Goal: Task Accomplishment & Management: Manage account settings

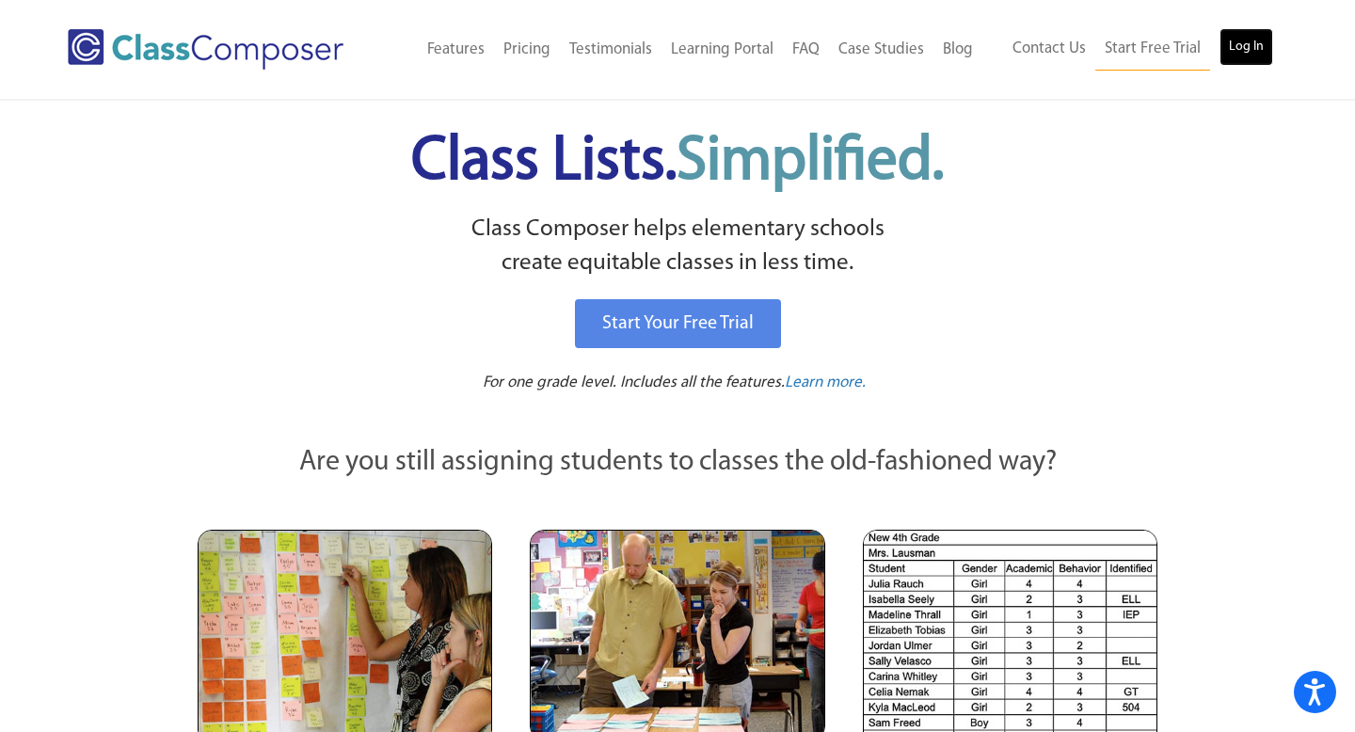
click at [1259, 47] on link "Log In" at bounding box center [1246, 47] width 54 height 38
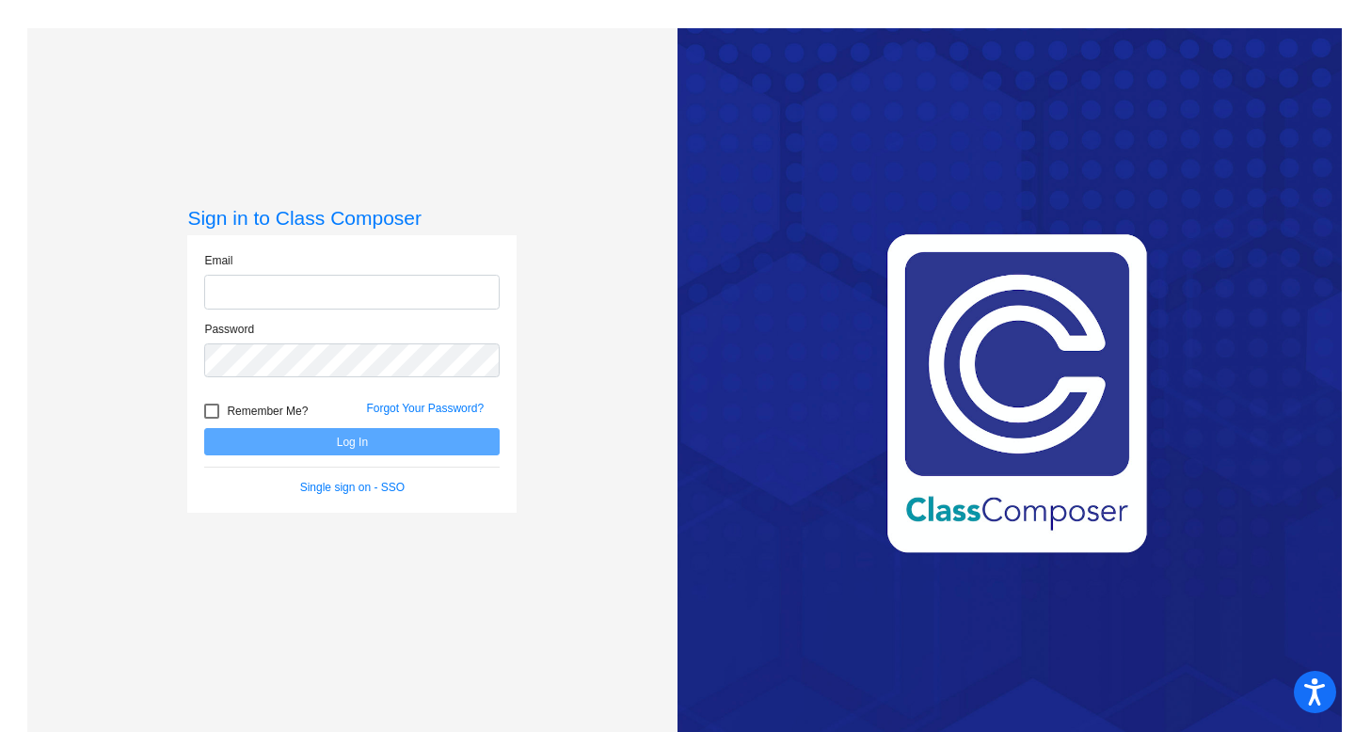
click at [467, 289] on input "email" at bounding box center [351, 292] width 295 height 35
type input "hbthompson@chillicotheschools.org"
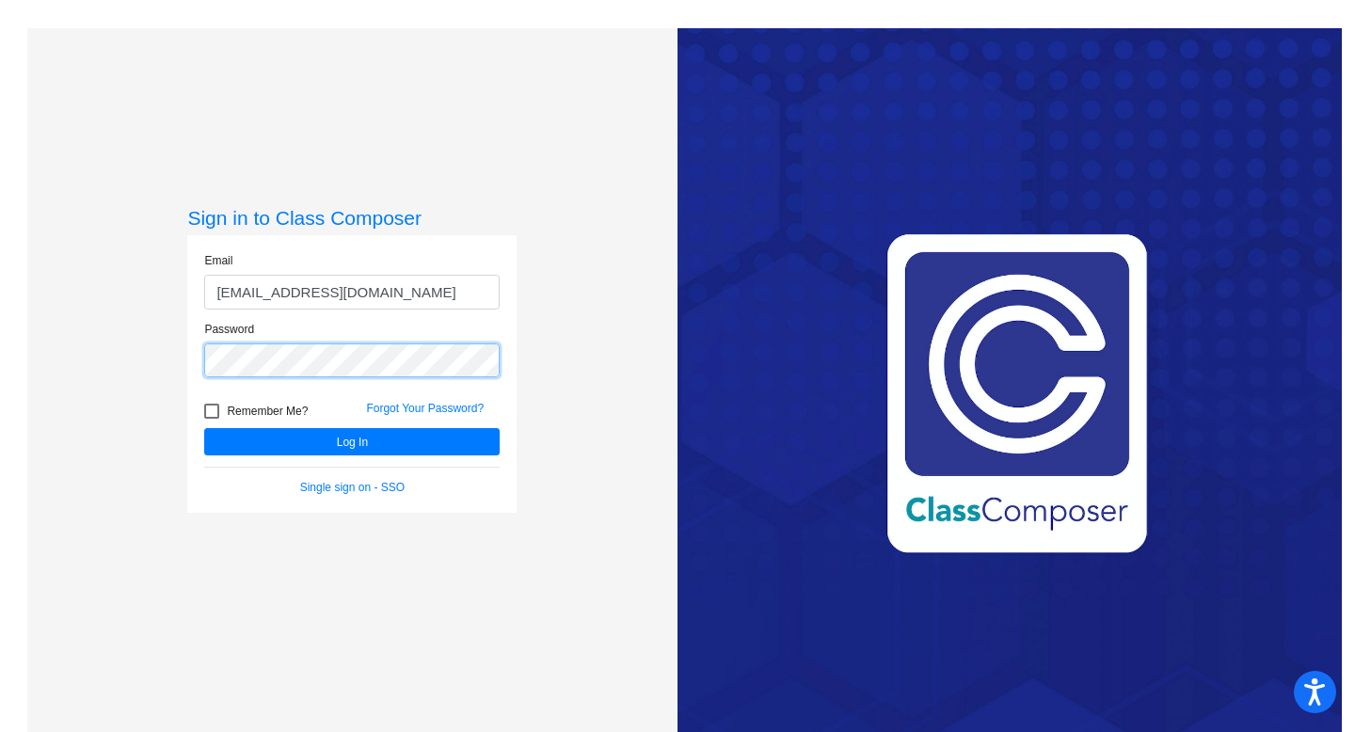
click at [204, 428] on button "Log In" at bounding box center [351, 441] width 295 height 27
click at [102, 326] on div "Sign in to Class Composer Email hbthompson@chillicotheschools.org Password Reme…" at bounding box center [352, 394] width 650 height 732
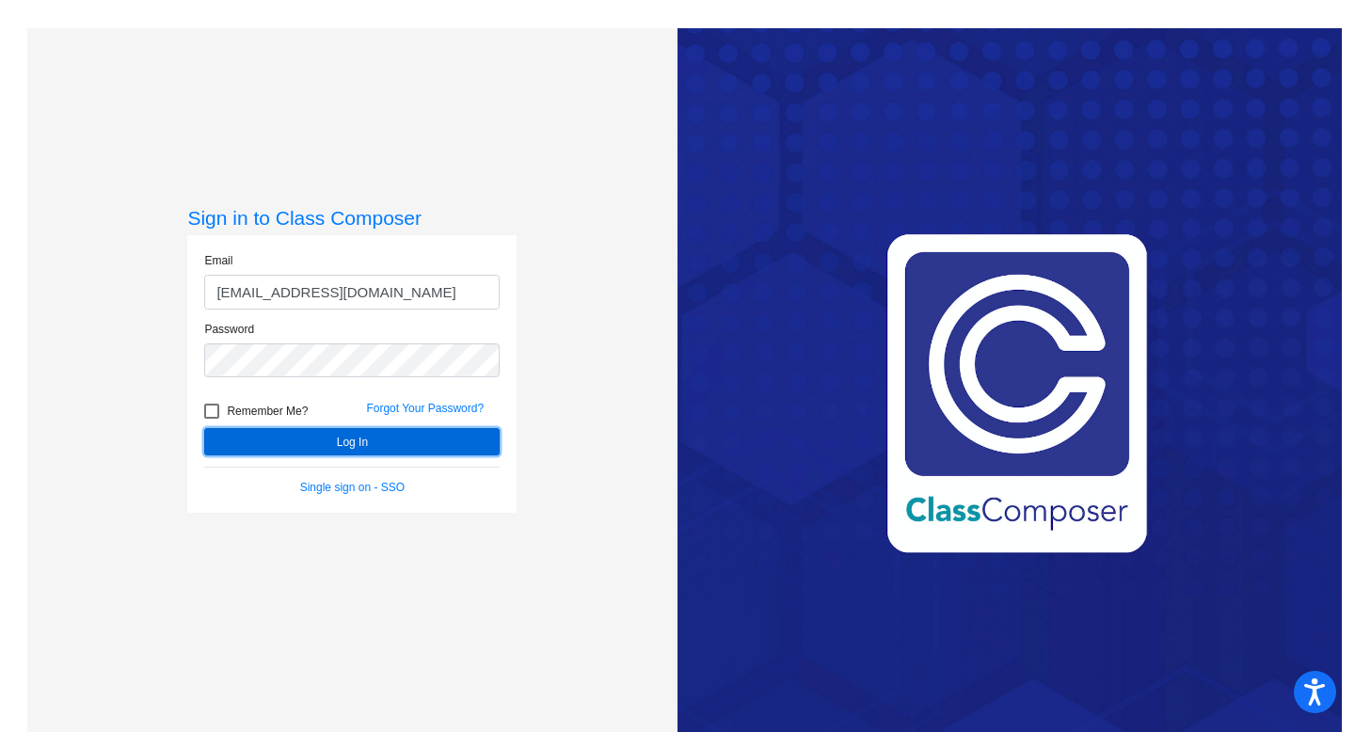
click at [332, 443] on button "Log In" at bounding box center [351, 441] width 295 height 27
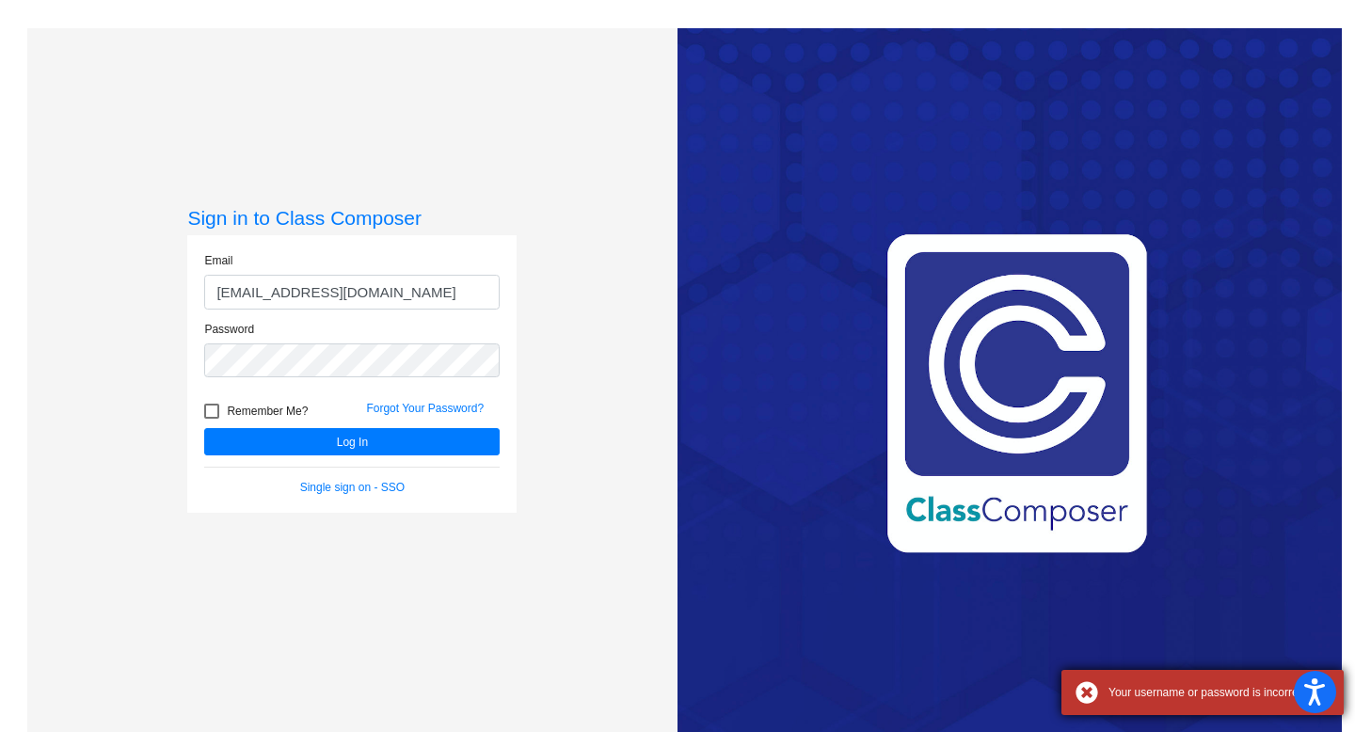
click at [1340, 679] on div "Your username or password is incorrect" at bounding box center [1202, 692] width 282 height 45
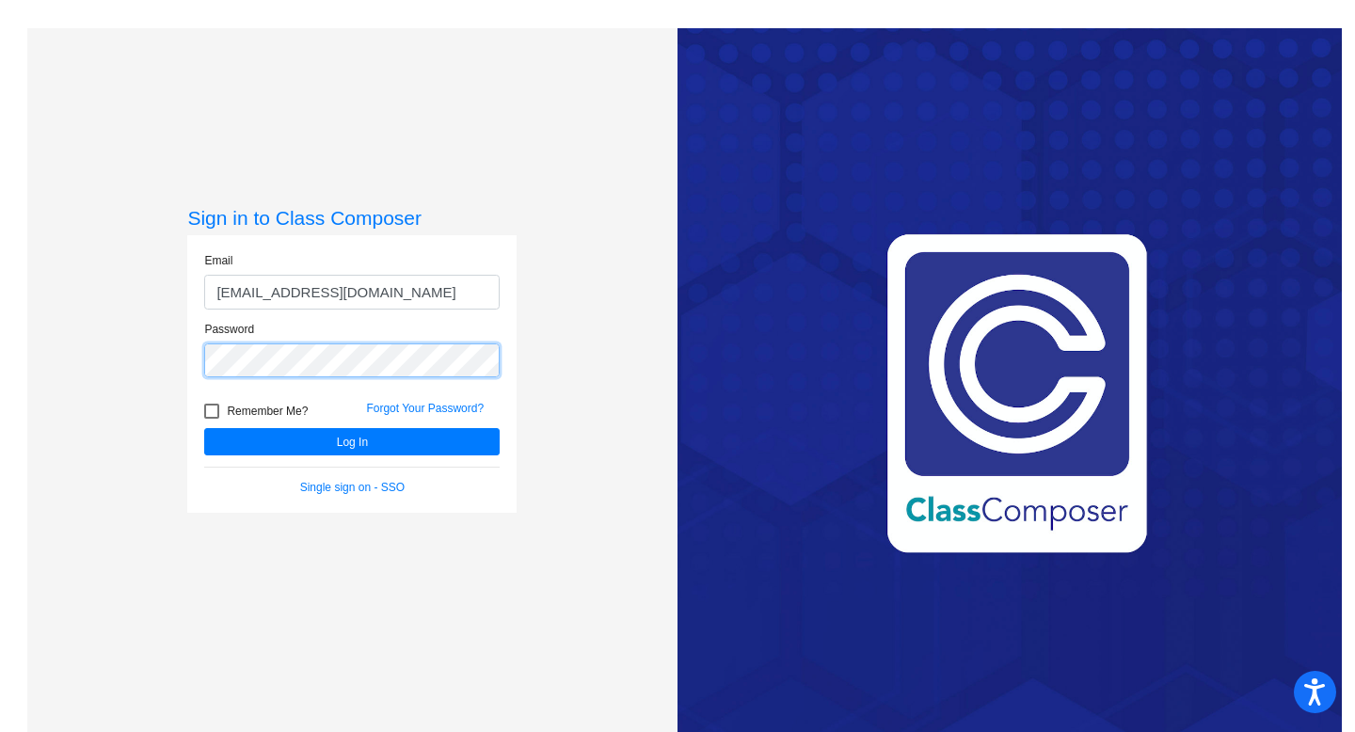
click at [27, 328] on div "Sign in to Class Composer Email hbthompson@chillicotheschools.org Password Reme…" at bounding box center [352, 394] width 650 height 732
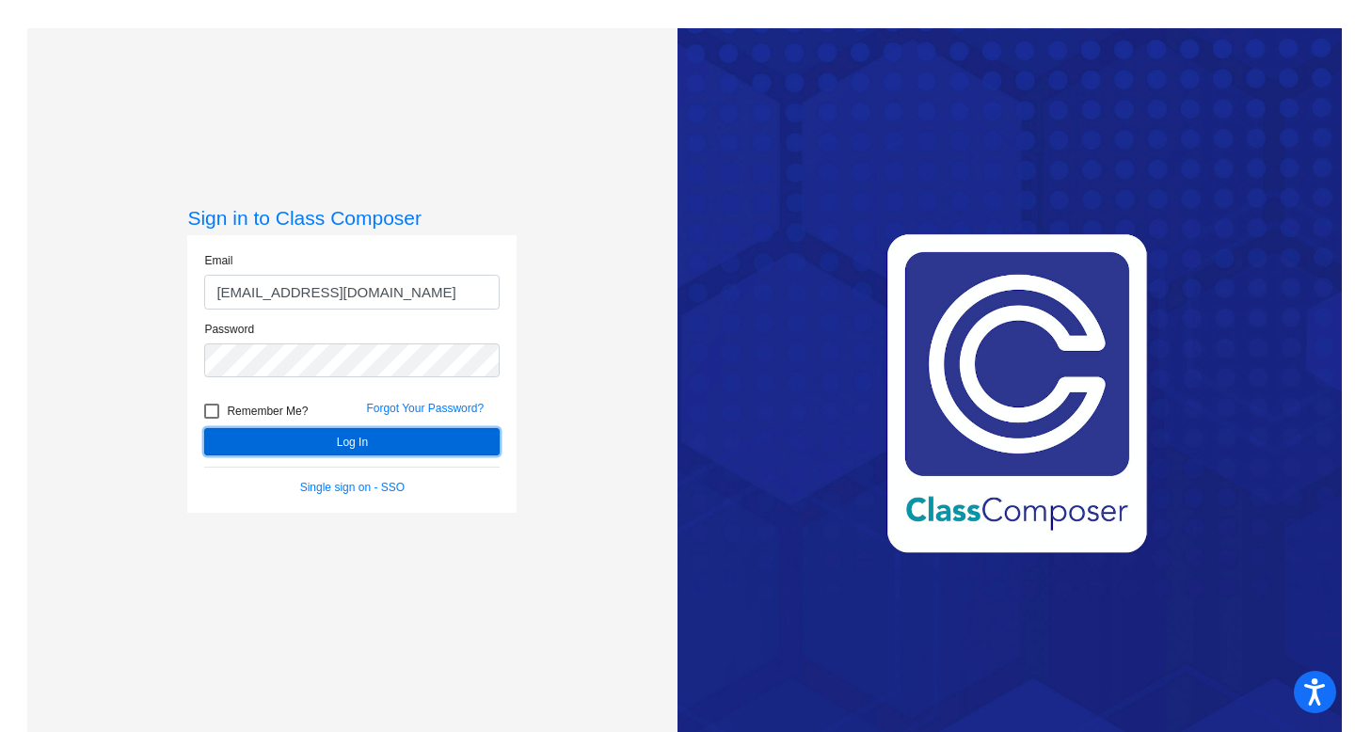
click at [365, 446] on button "Log In" at bounding box center [351, 441] width 295 height 27
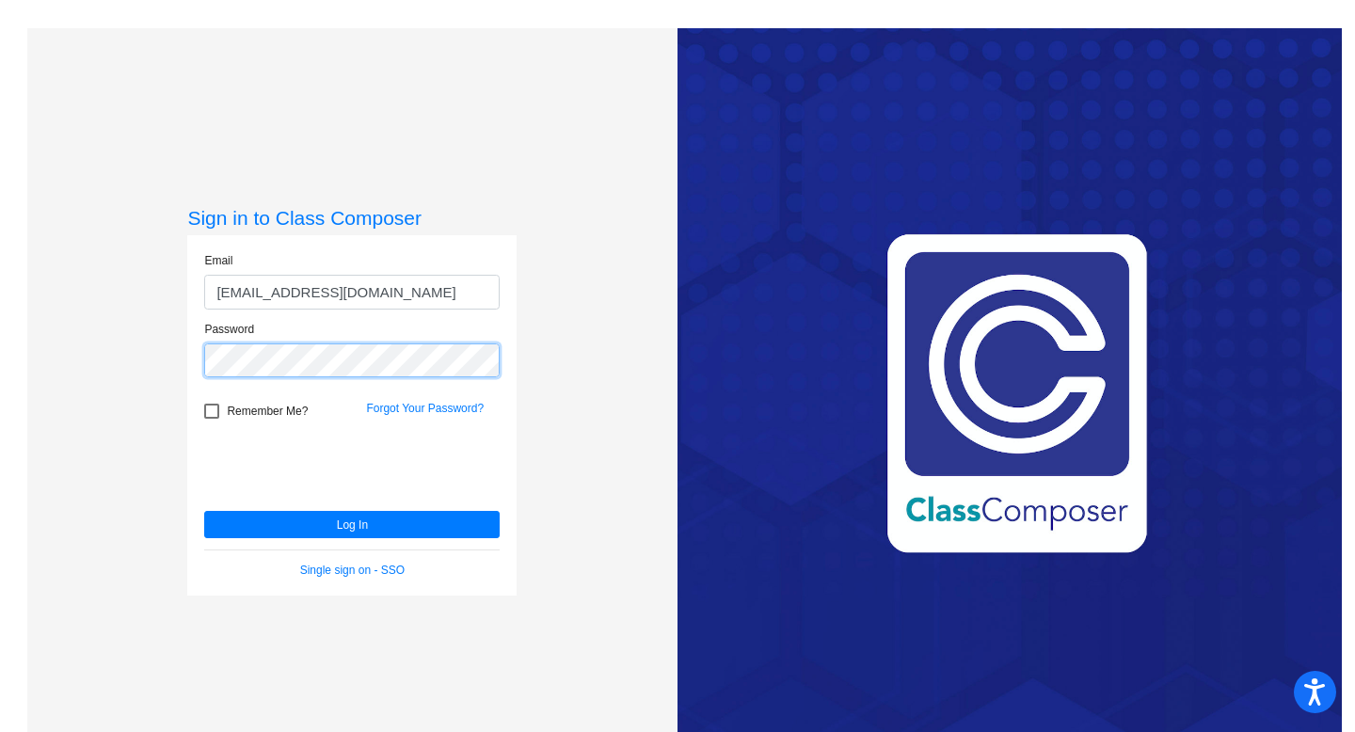
click at [66, 362] on div "Sign in to Class Composer Email hbthompson@chillicotheschools.org Password Reme…" at bounding box center [352, 394] width 650 height 732
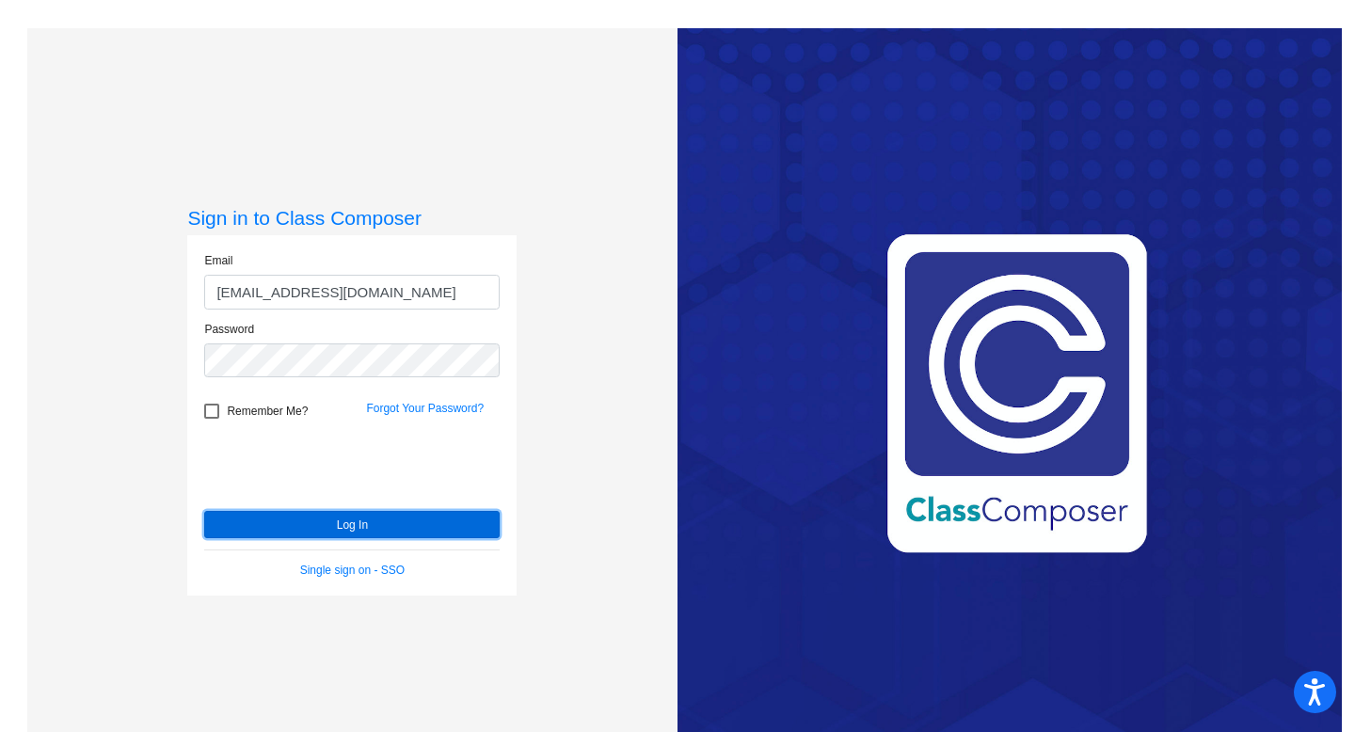
click at [353, 524] on button "Log In" at bounding box center [351, 524] width 295 height 27
click at [382, 532] on button "Log In" at bounding box center [351, 524] width 295 height 27
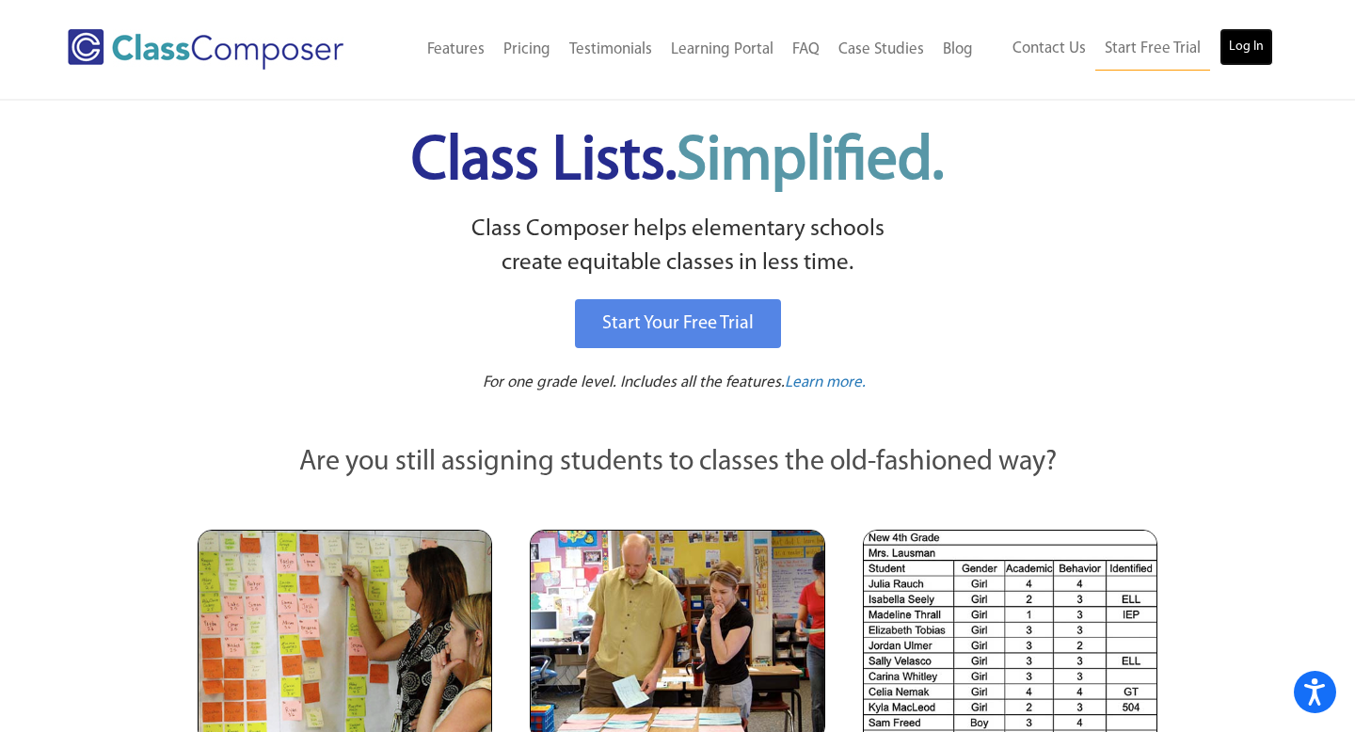
click at [1247, 55] on link "Log In" at bounding box center [1246, 47] width 54 height 38
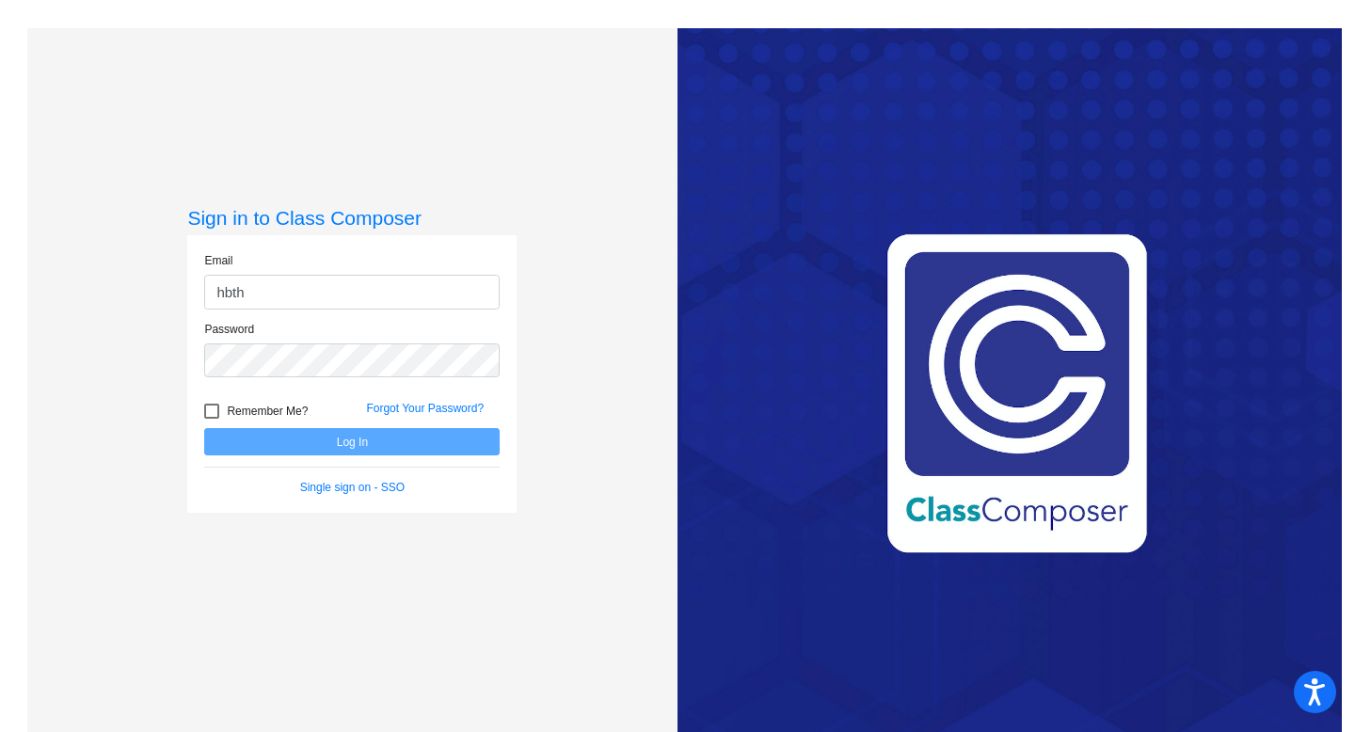
type input "hbthompson@chillicotheschools.org"
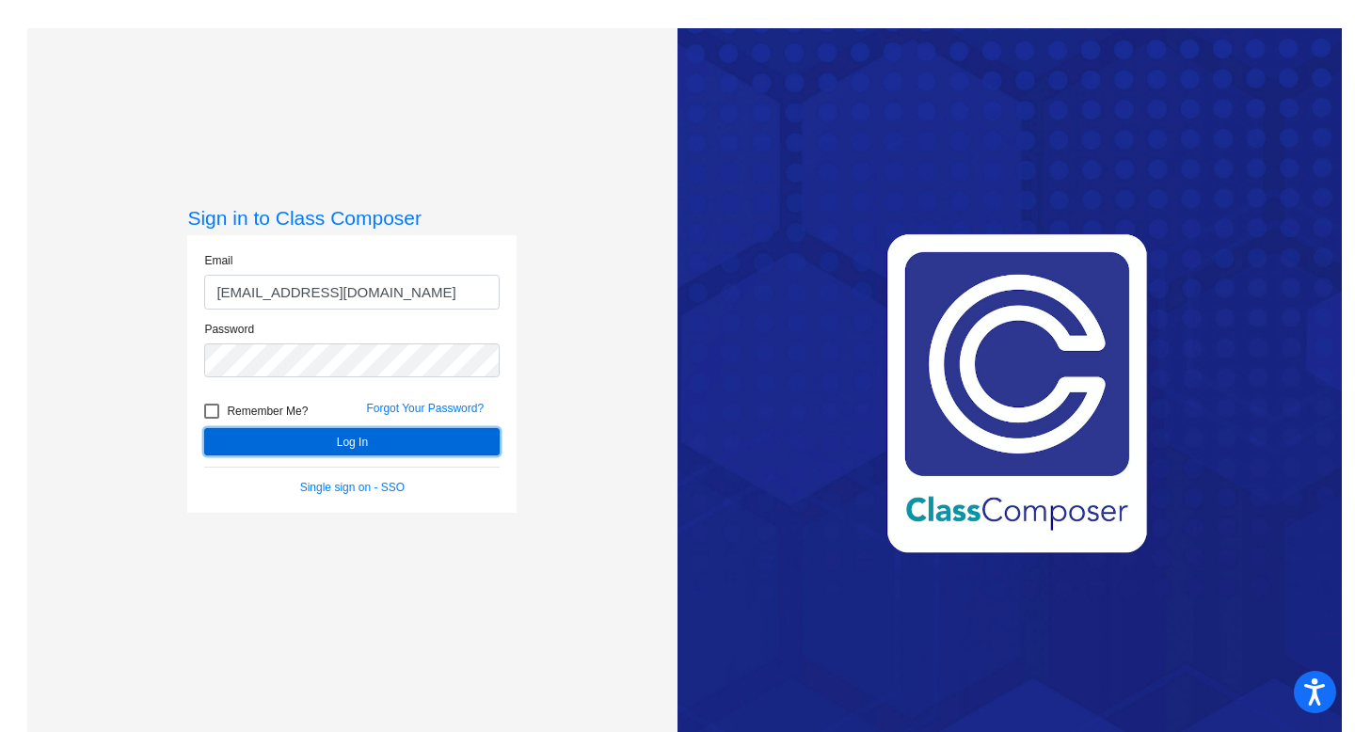
click at [353, 447] on button "Log In" at bounding box center [351, 441] width 295 height 27
click at [470, 405] on link "Forgot Your Password?" at bounding box center [425, 408] width 118 height 13
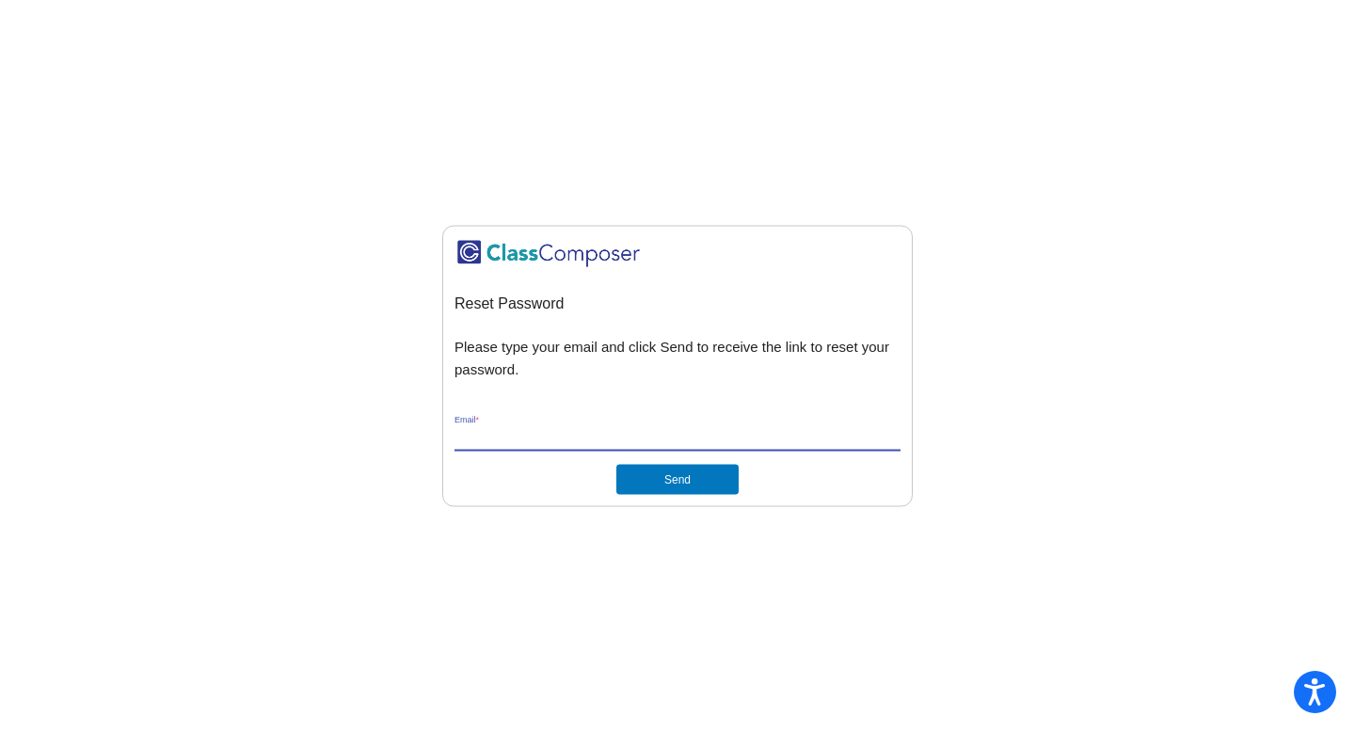
click at [586, 431] on input "Email *" at bounding box center [677, 436] width 446 height 17
type input "hbthompson@chillicotheschools.org"
click at [660, 477] on button "Send" at bounding box center [677, 479] width 122 height 30
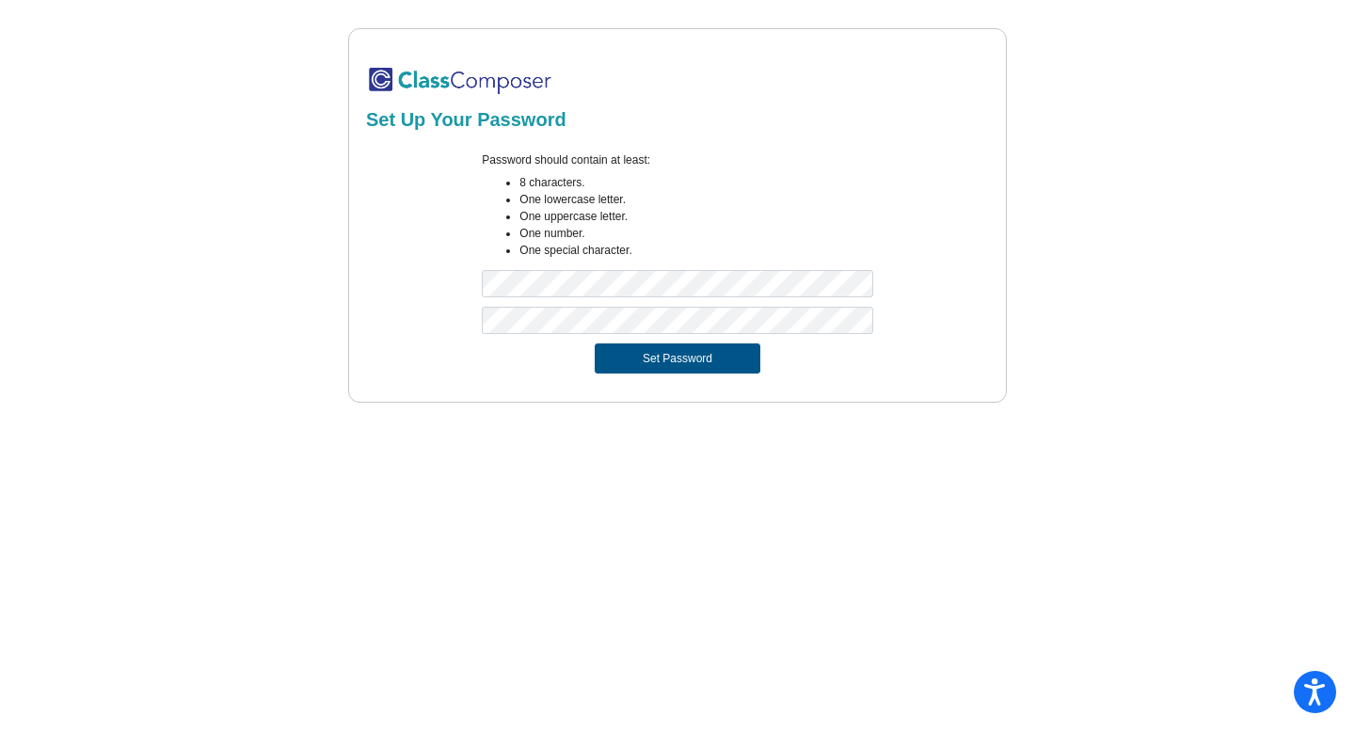
click at [631, 360] on button "Set Password" at bounding box center [678, 358] width 166 height 30
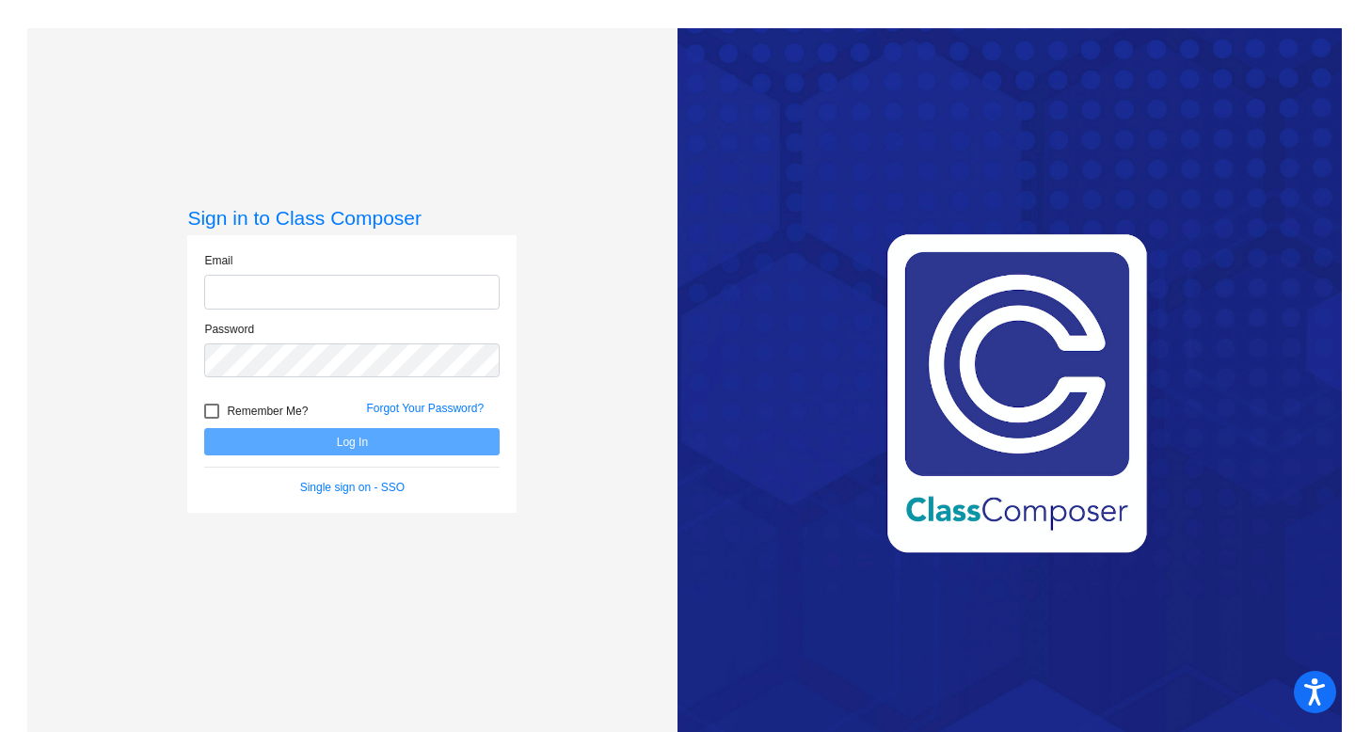
click at [459, 294] on input "email" at bounding box center [351, 292] width 295 height 35
type input "[EMAIL_ADDRESS][DOMAIN_NAME]"
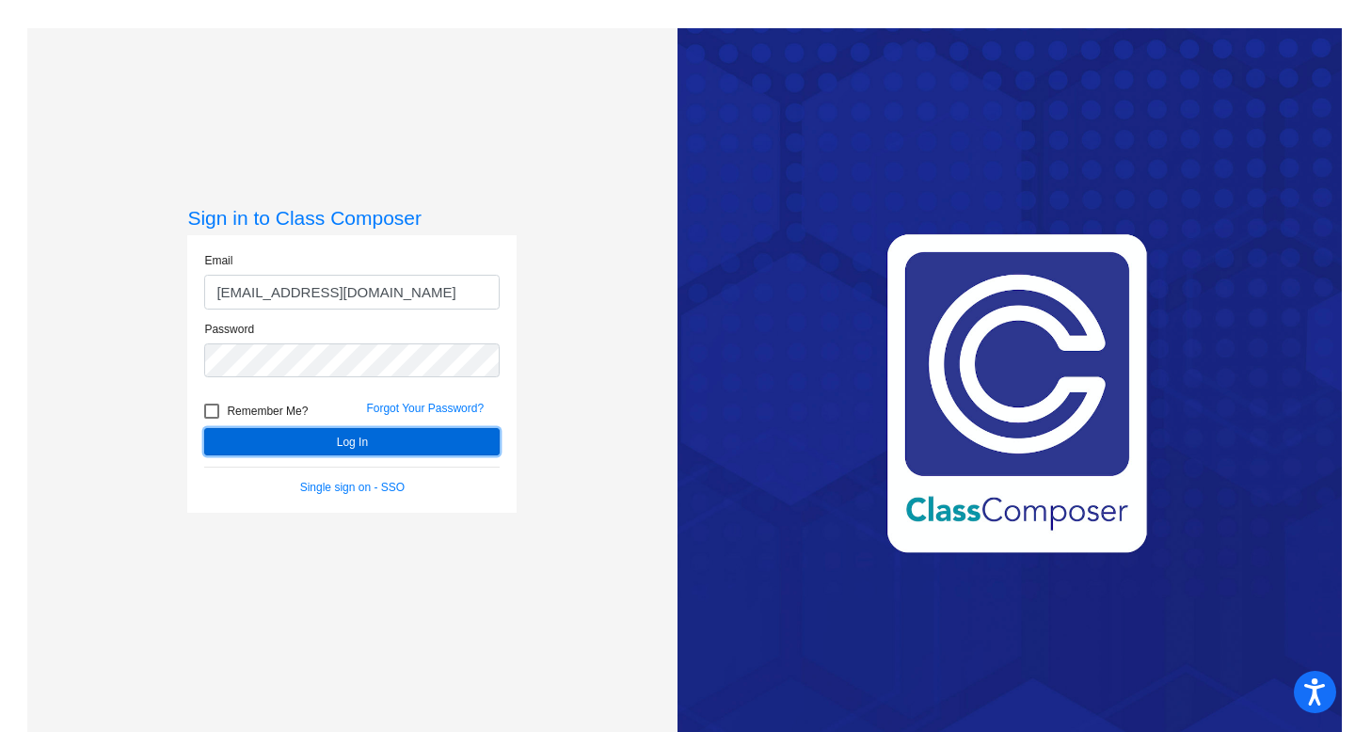
click at [438, 439] on button "Log In" at bounding box center [351, 441] width 295 height 27
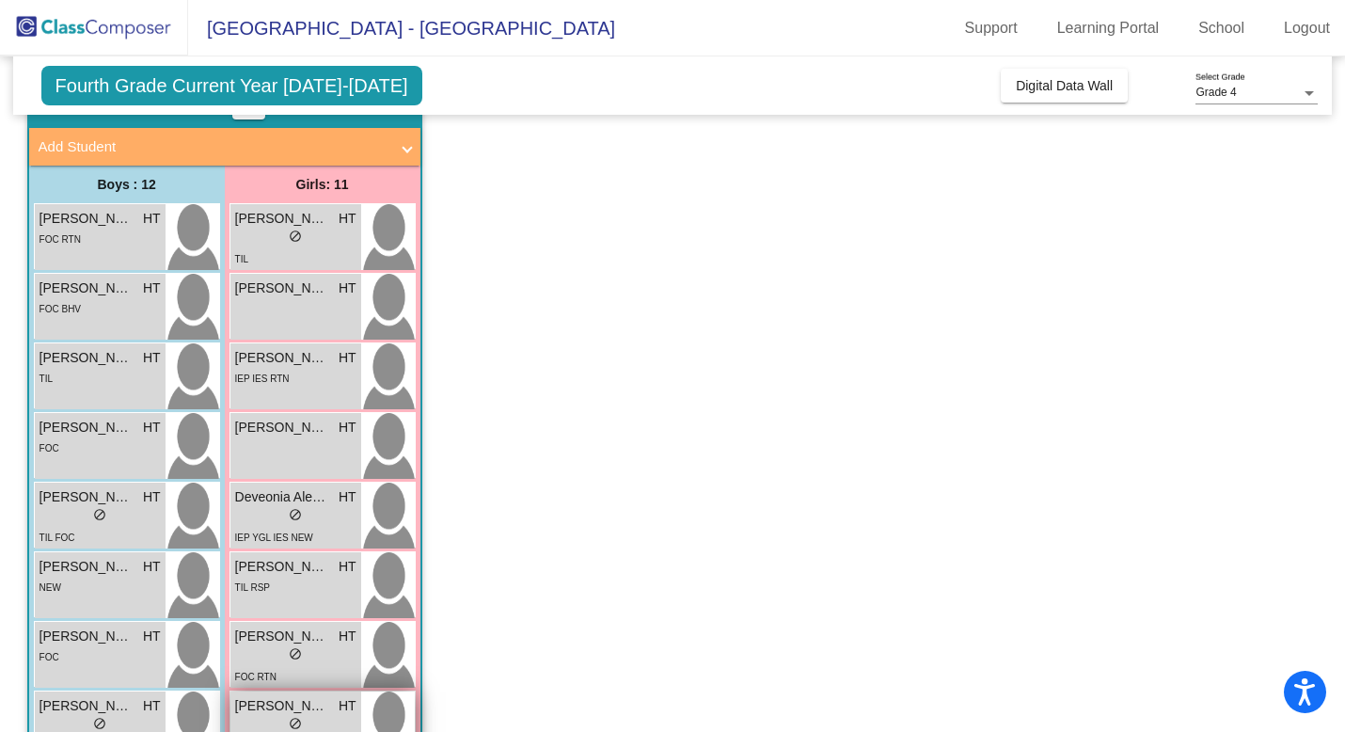
scroll to position [137, 0]
